Goal: Ask a question

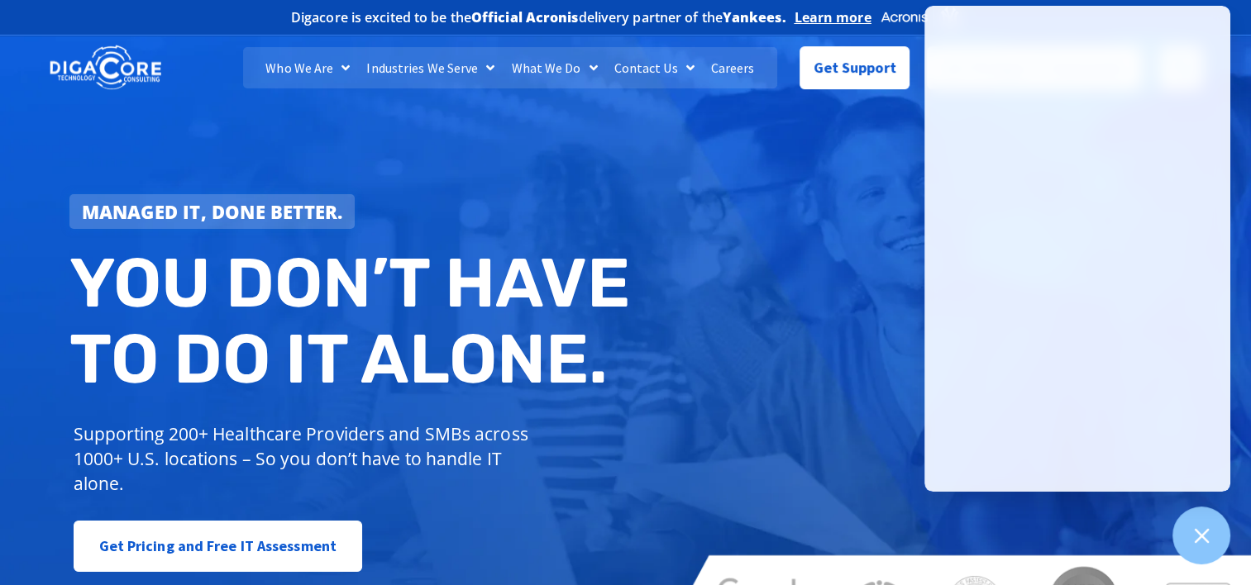
click at [828, 188] on div "Managed IT, done better. You don’t have to do IT alone. Supporting 200+ Healthc…" at bounding box center [625, 336] width 1251 height 619
click at [885, 160] on div "Managed IT, done better. You don’t have to do IT alone. Supporting 200+ Healthc…" at bounding box center [625, 336] width 1251 height 619
click at [827, 73] on span "Get Support" at bounding box center [855, 61] width 83 height 33
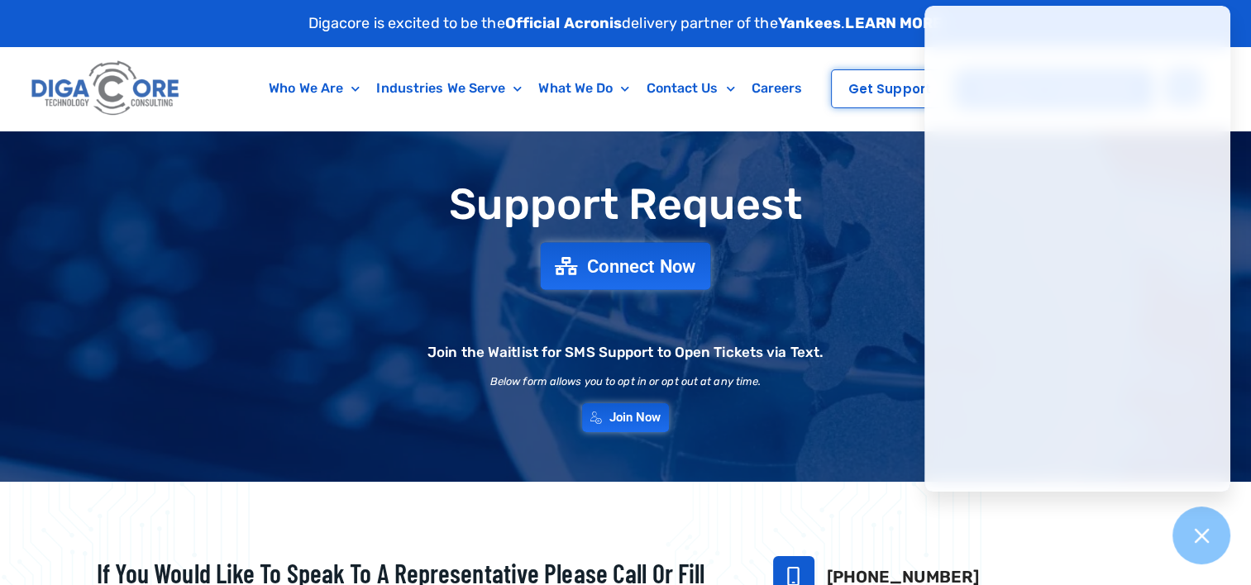
click at [639, 265] on span "Connect Now" at bounding box center [641, 266] width 109 height 18
